Goal: Check status

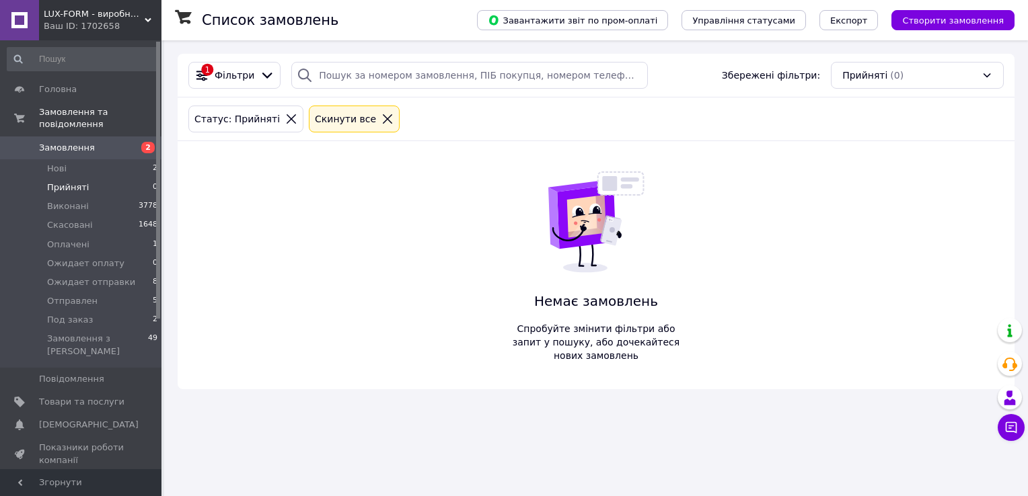
click at [110, 142] on span "Замовлення" at bounding box center [81, 148] width 85 height 12
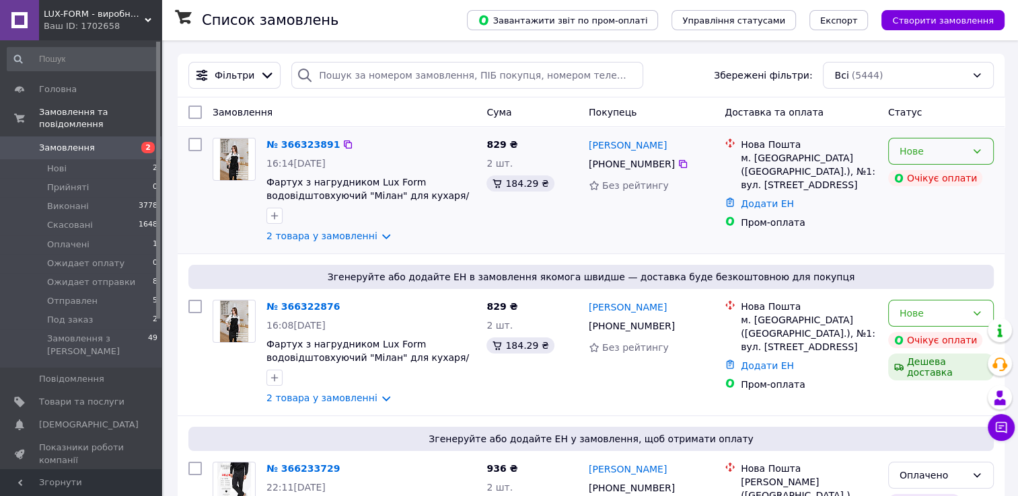
click at [979, 148] on icon at bounding box center [976, 151] width 11 height 11
click at [950, 179] on li "Прийнято" at bounding box center [940, 181] width 104 height 24
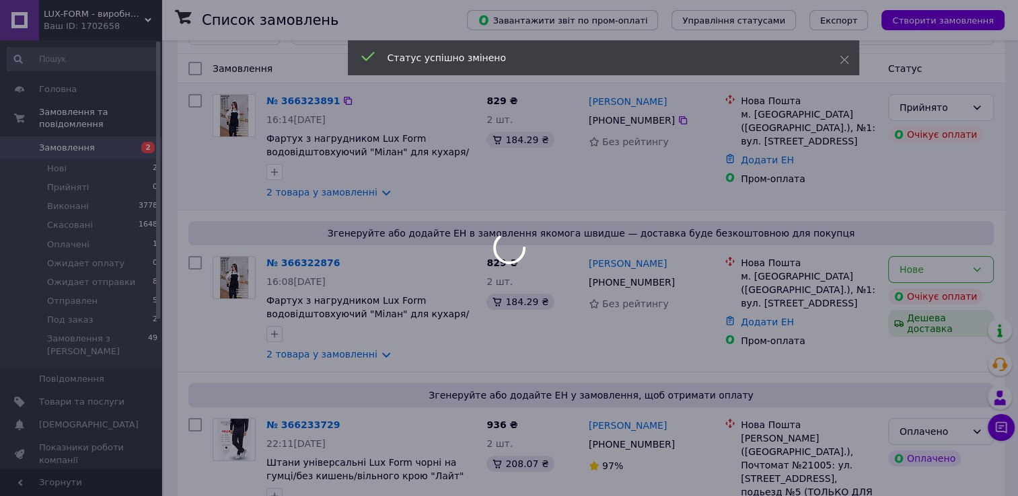
scroll to position [67, 0]
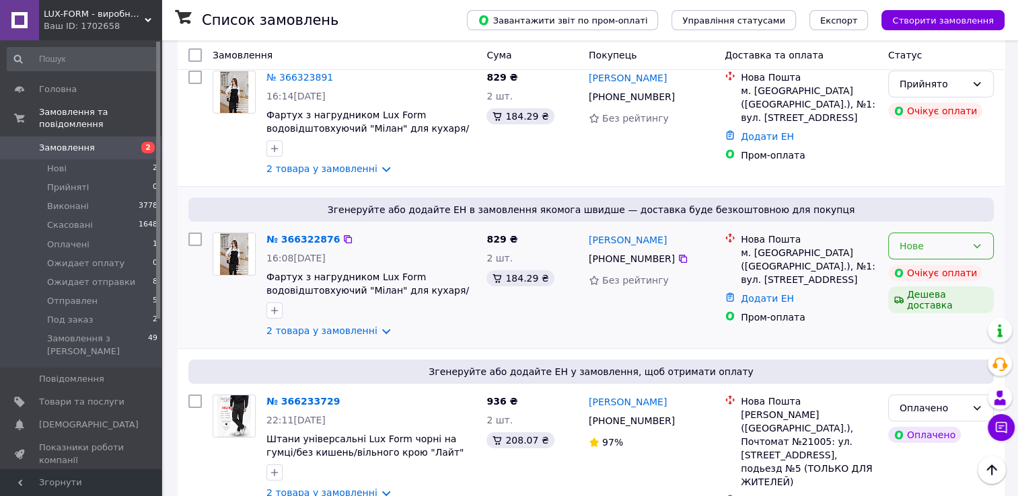
click at [976, 246] on icon at bounding box center [976, 246] width 11 height 11
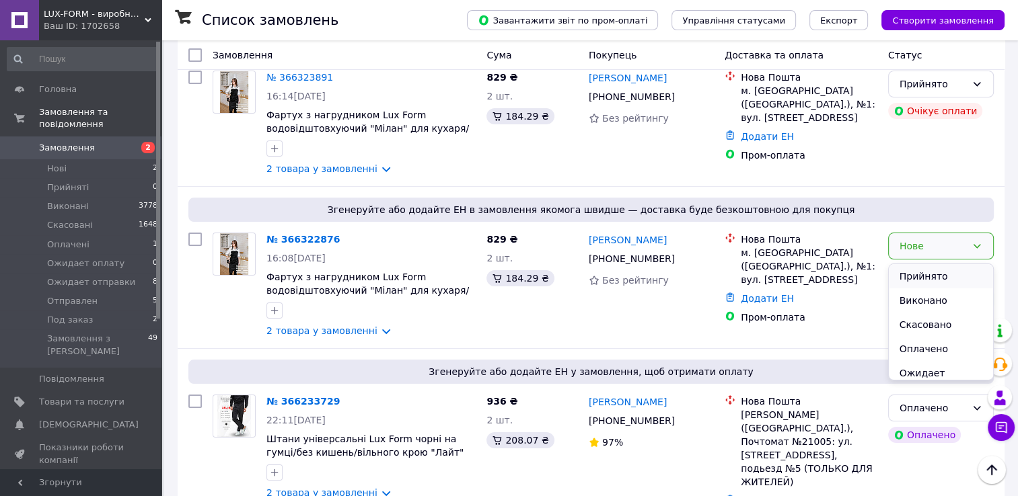
click at [952, 276] on li "Прийнято" at bounding box center [940, 276] width 104 height 24
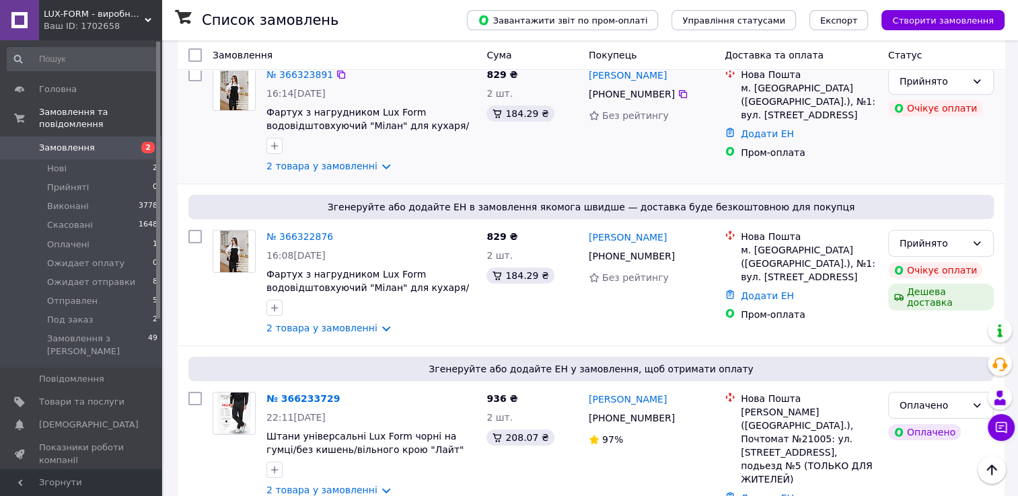
scroll to position [0, 0]
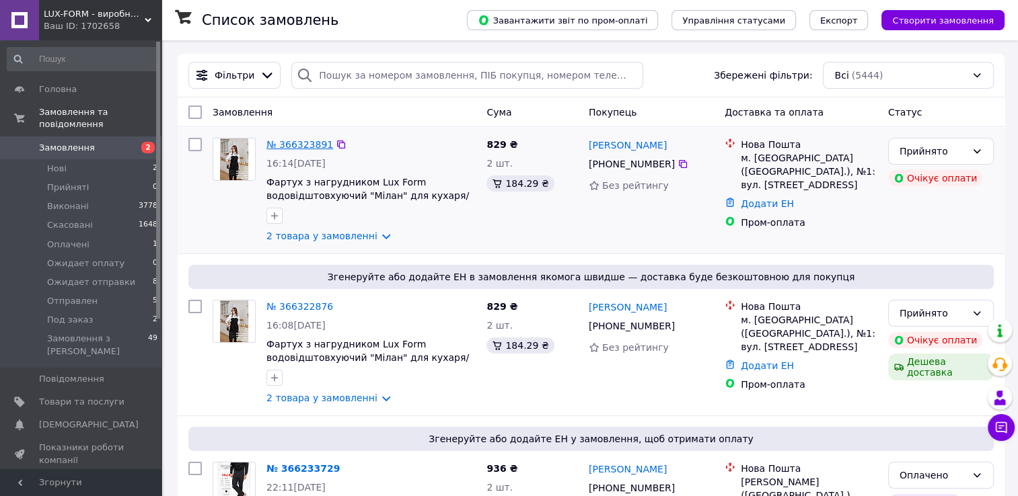
click at [287, 144] on link "№ 366323891" at bounding box center [299, 144] width 67 height 11
